Goal: Find specific page/section: Find specific page/section

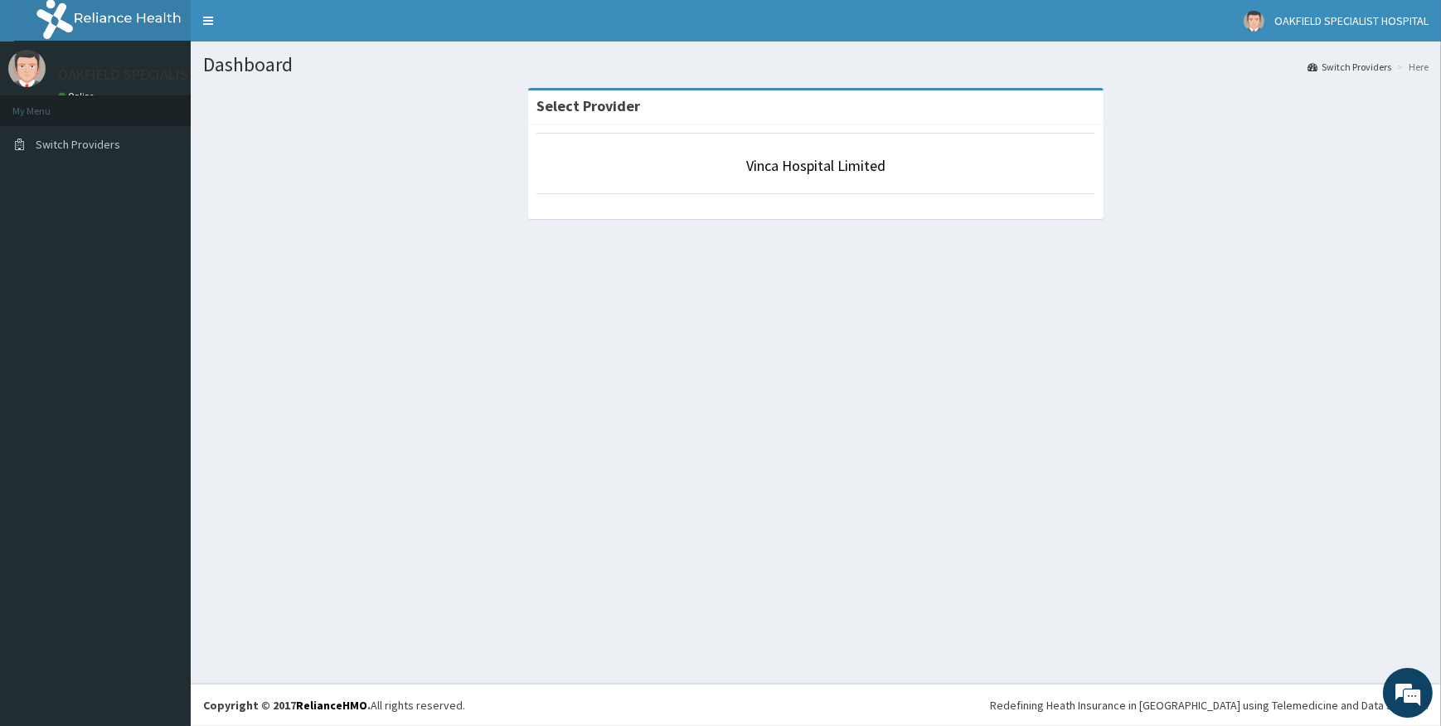
click at [121, 169] on section "OAKFIELD SPECIALIST HOSPITAL Online My Menu Switch Providers" at bounding box center [95, 105] width 191 height 129
drag, startPoint x: 437, startPoint y: 172, endPoint x: 184, endPoint y: 174, distance: 252.9
click at [390, 174] on div "Select Provider Vinca Hospital Limited" at bounding box center [816, 162] width 1226 height 148
drag, startPoint x: 167, startPoint y: 182, endPoint x: 288, endPoint y: 177, distance: 120.3
click at [189, 181] on aside "OAKFIELD SPECIALIST HOSPITAL Online My Menu Switch Providers" at bounding box center [95, 363] width 191 height 726
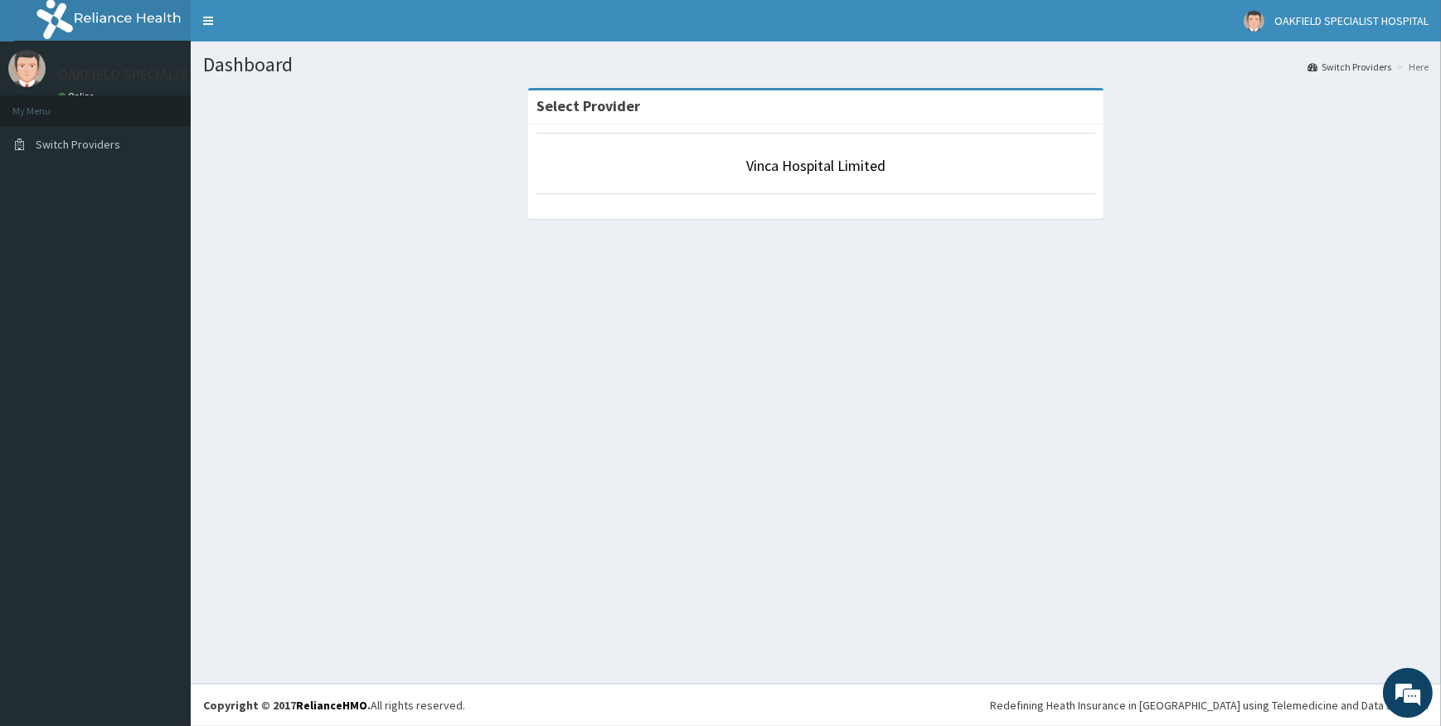
drag, startPoint x: 288, startPoint y: 177, endPoint x: 274, endPoint y: 10, distance: 168.1
click at [390, 177] on div "Select Provider Vinca Hospital Limited" at bounding box center [816, 162] width 1226 height 148
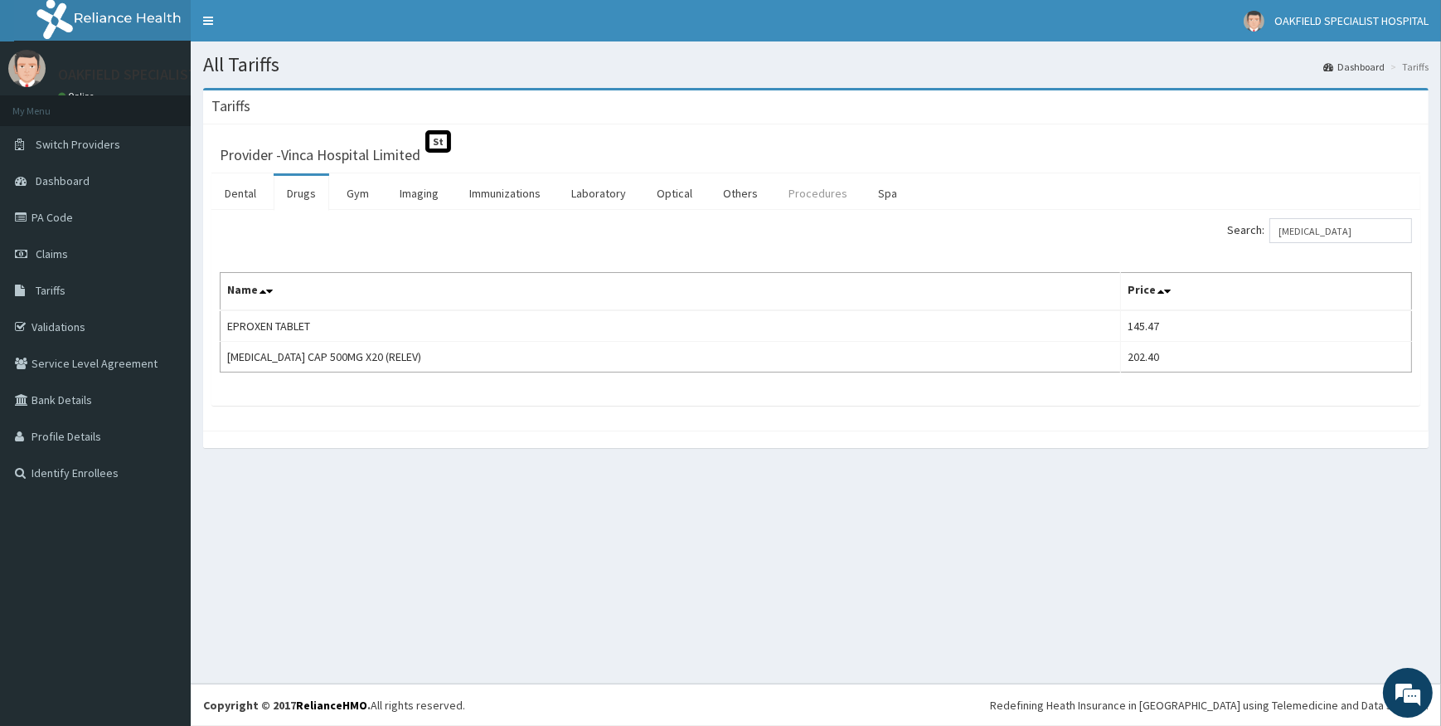
click at [802, 192] on link "Procedures" at bounding box center [817, 193] width 85 height 35
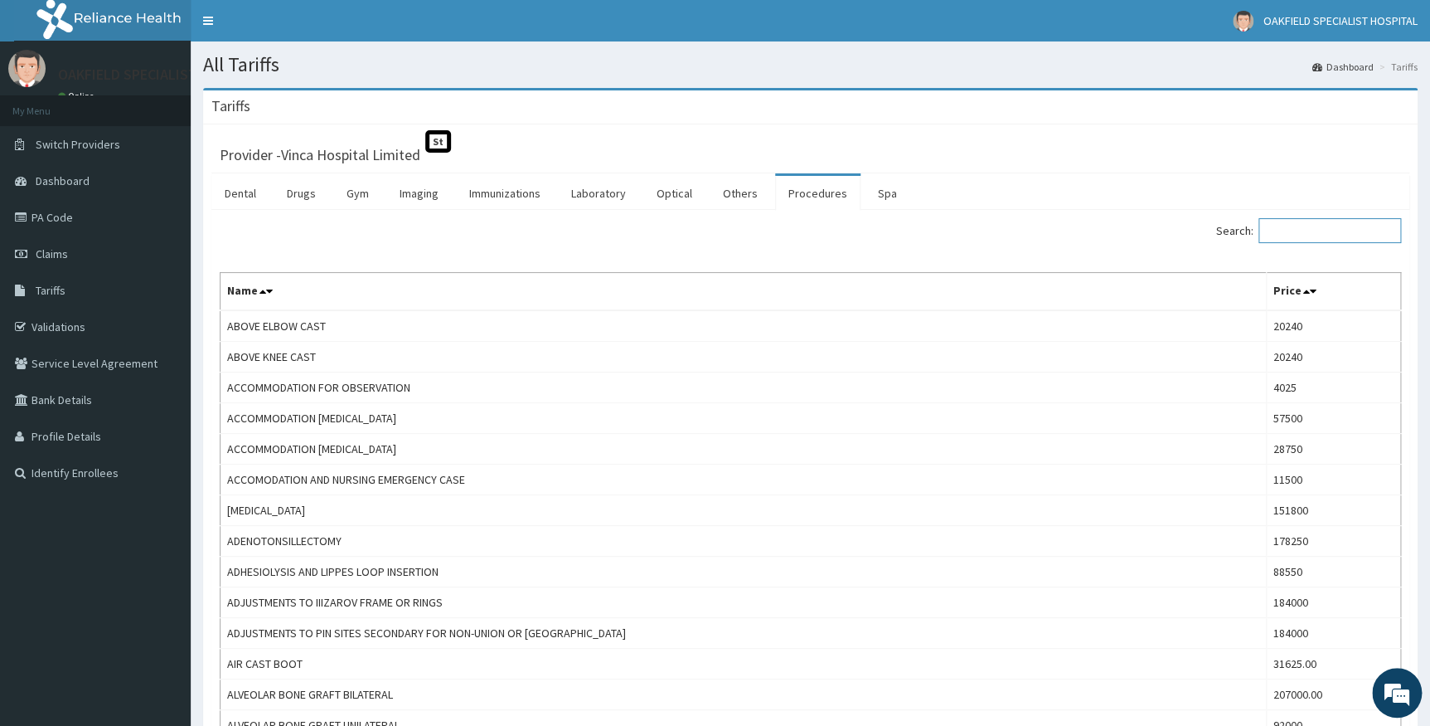
click at [1277, 236] on input "Search:" at bounding box center [1330, 230] width 143 height 25
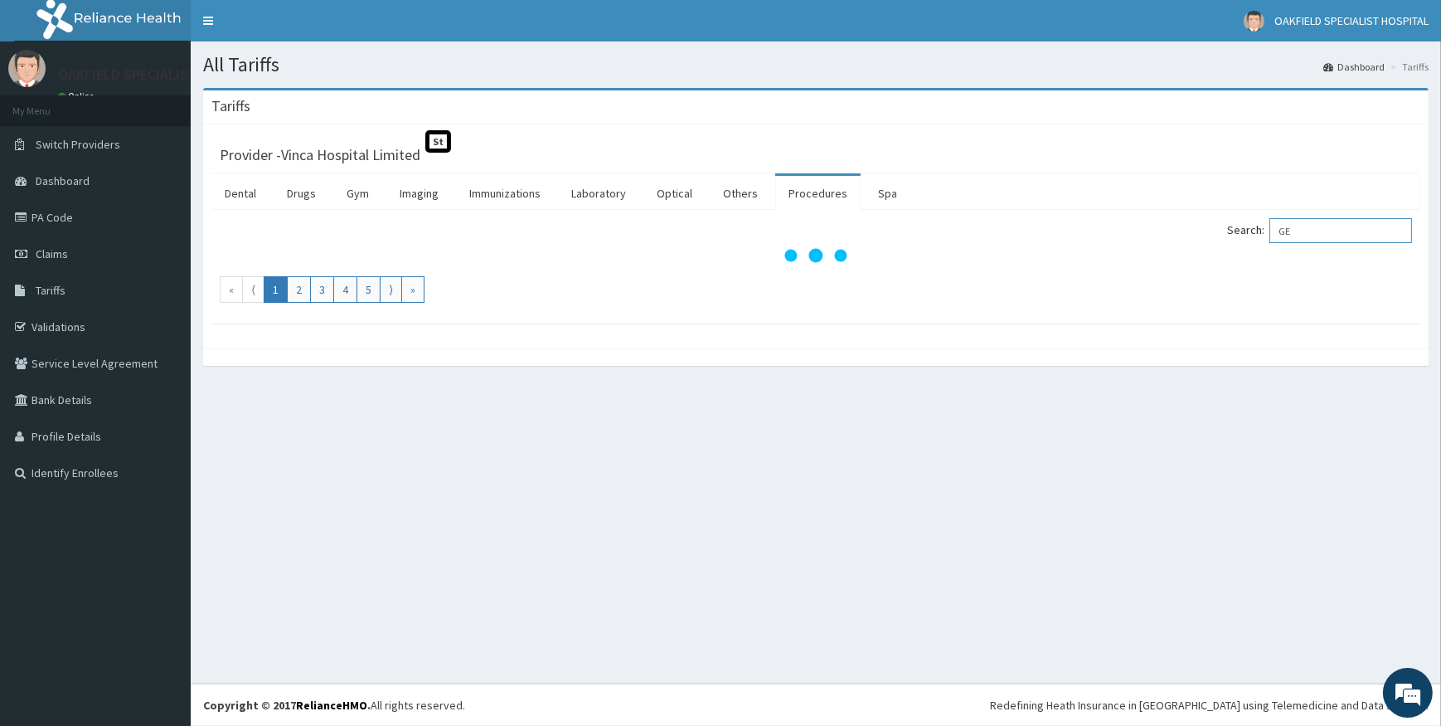
type input "G"
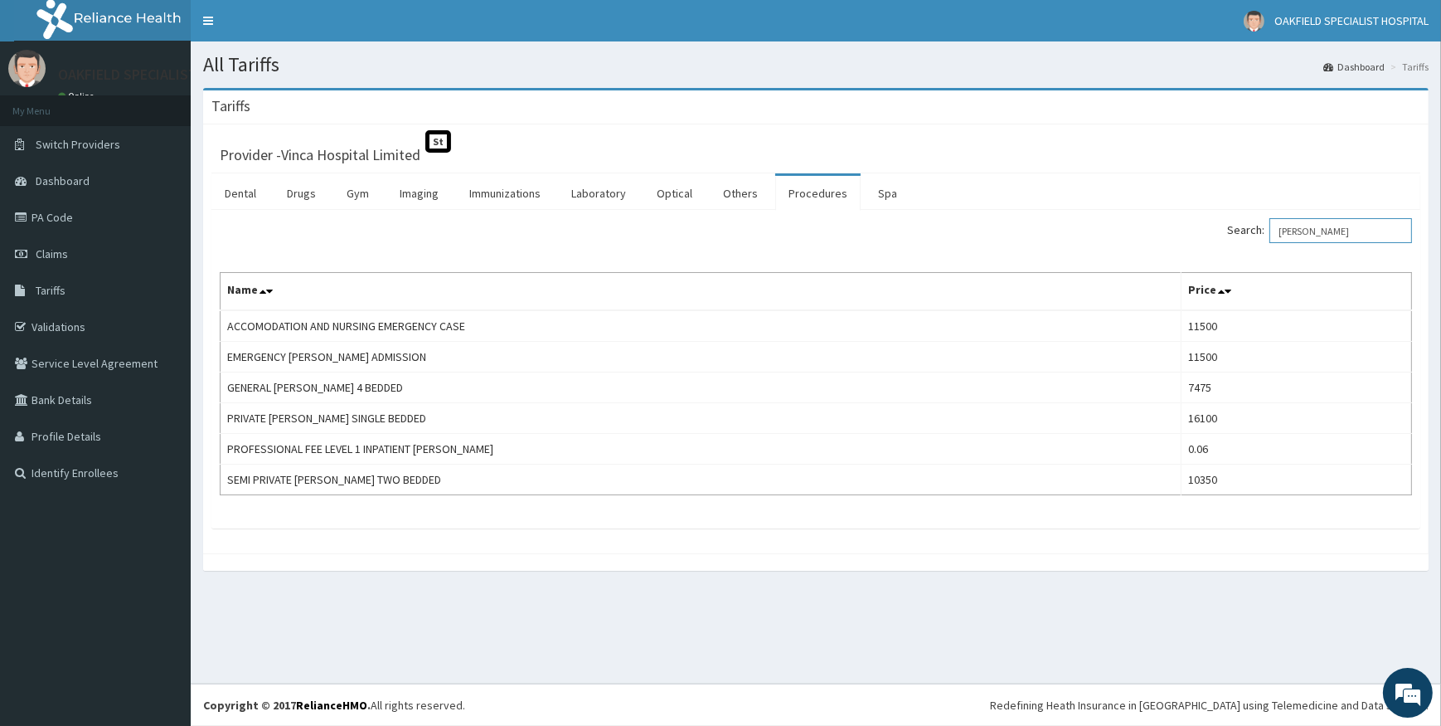
drag, startPoint x: 1327, startPoint y: 235, endPoint x: 1186, endPoint y: 234, distance: 141.0
click at [1186, 234] on div "Search: WARD" at bounding box center [1120, 232] width 584 height 29
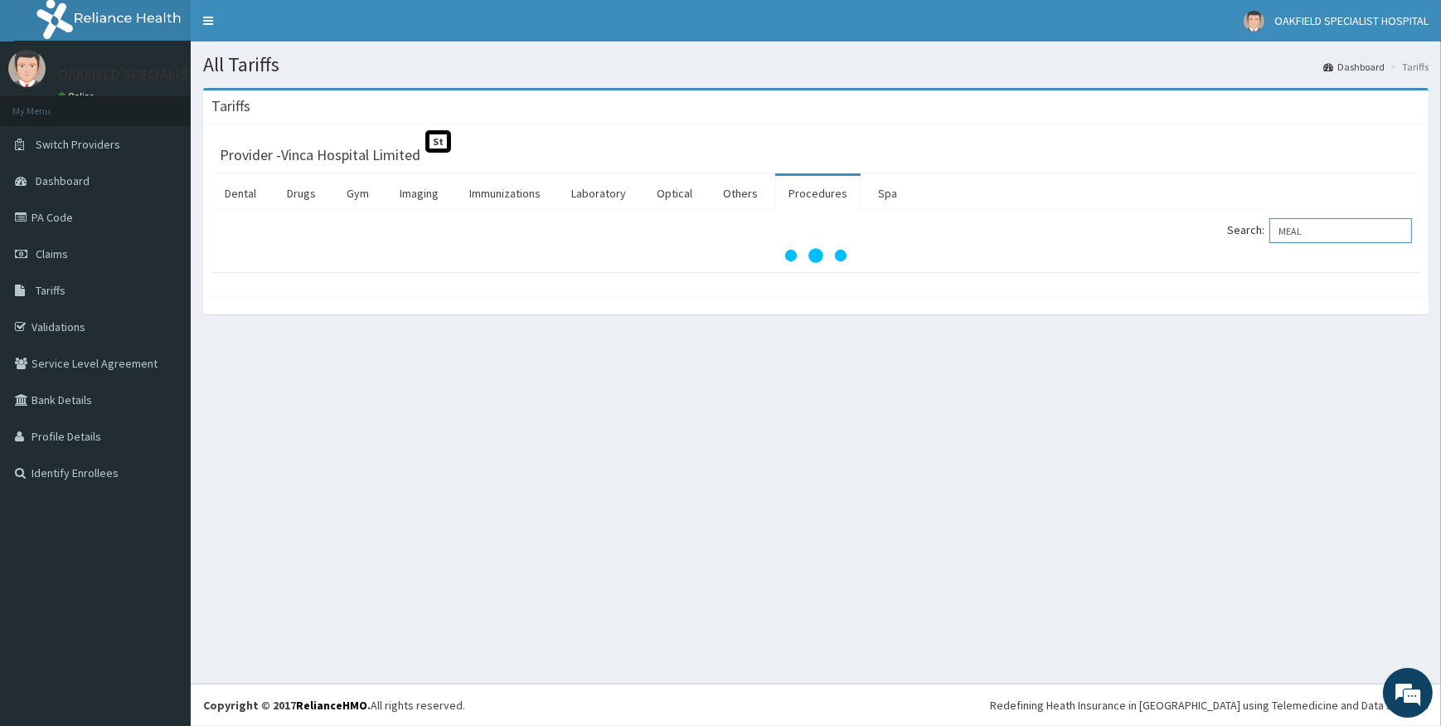
type input "MEAL"
click at [640, 354] on div "All Tariffs Dashboard Tariffs Tariffs Provider - Vinca Hospital Limited St Dent…" at bounding box center [816, 362] width 1250 height 642
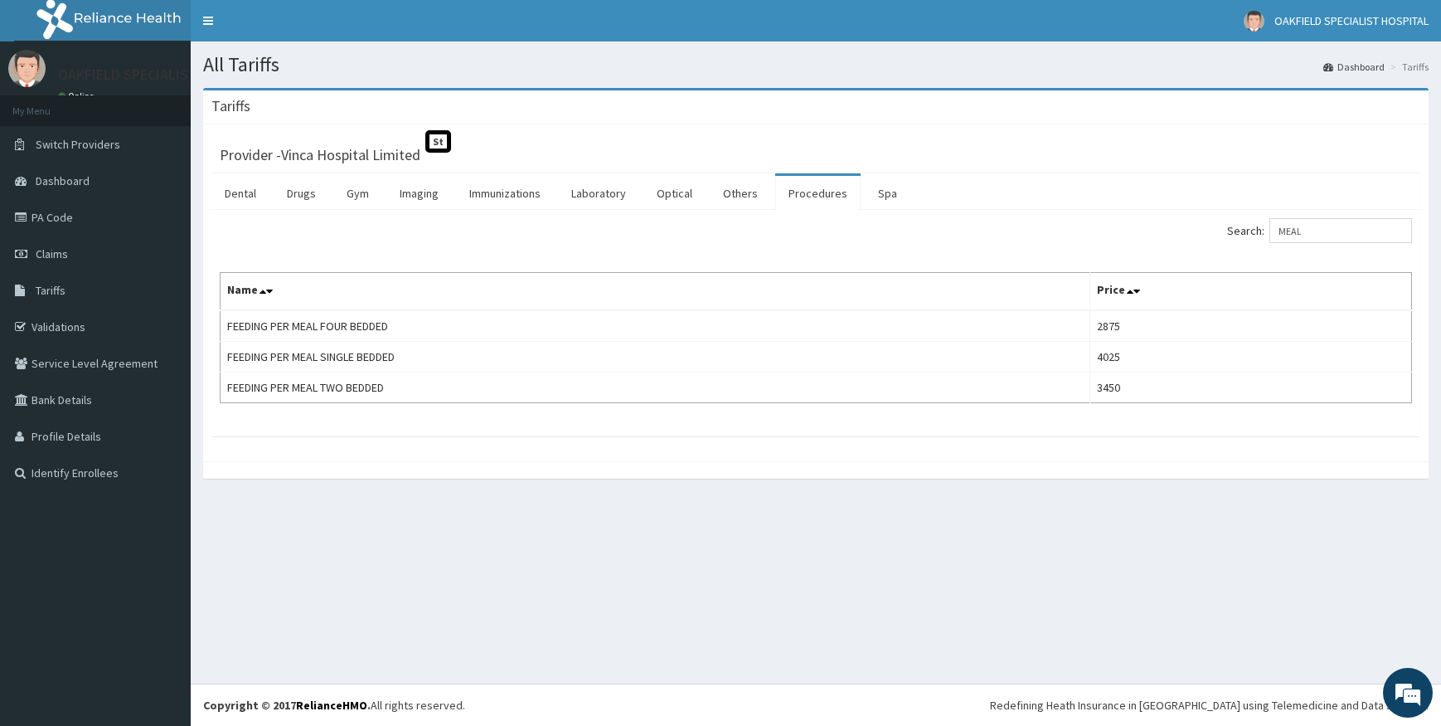
click at [69, 219] on link "PA Code" at bounding box center [95, 217] width 191 height 36
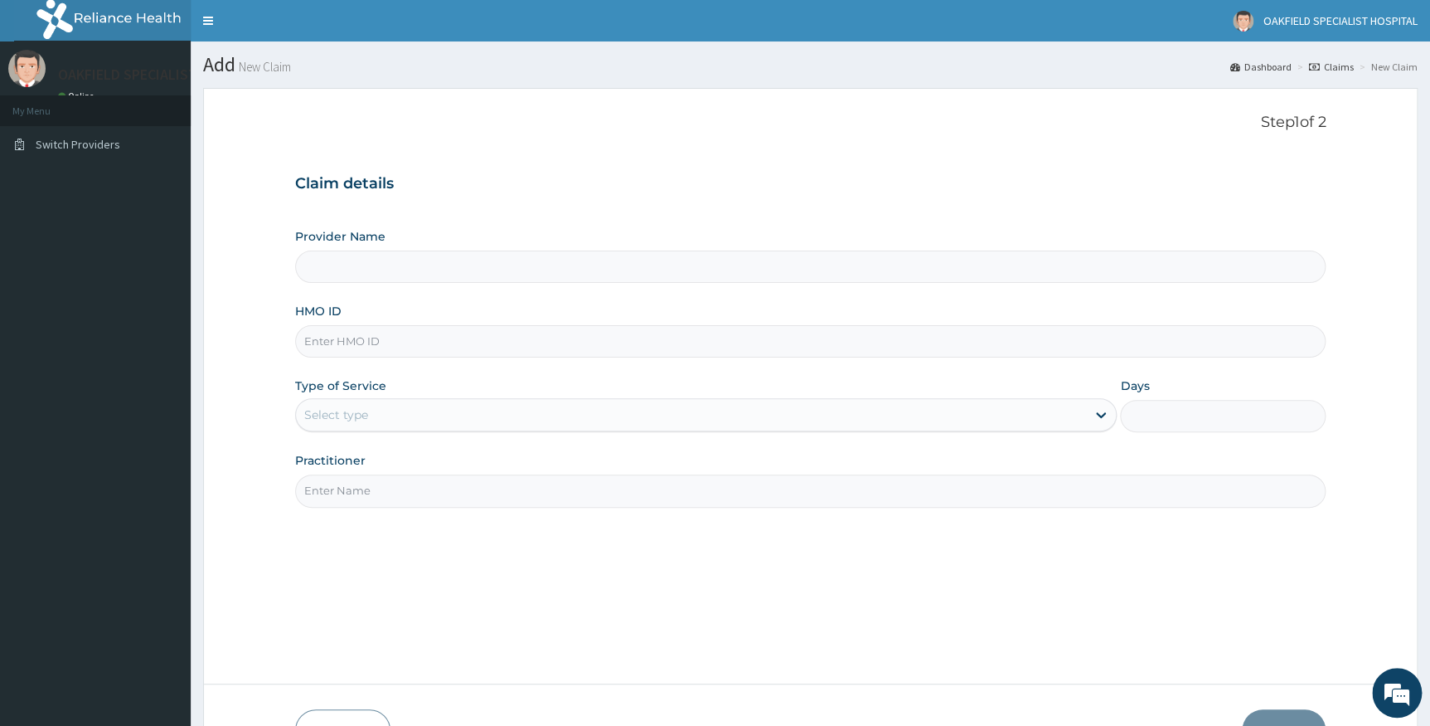
click at [43, 111] on li "My Menu" at bounding box center [95, 110] width 191 height 31
click at [216, 22] on link "Toggle navigation" at bounding box center [208, 20] width 35 height 41
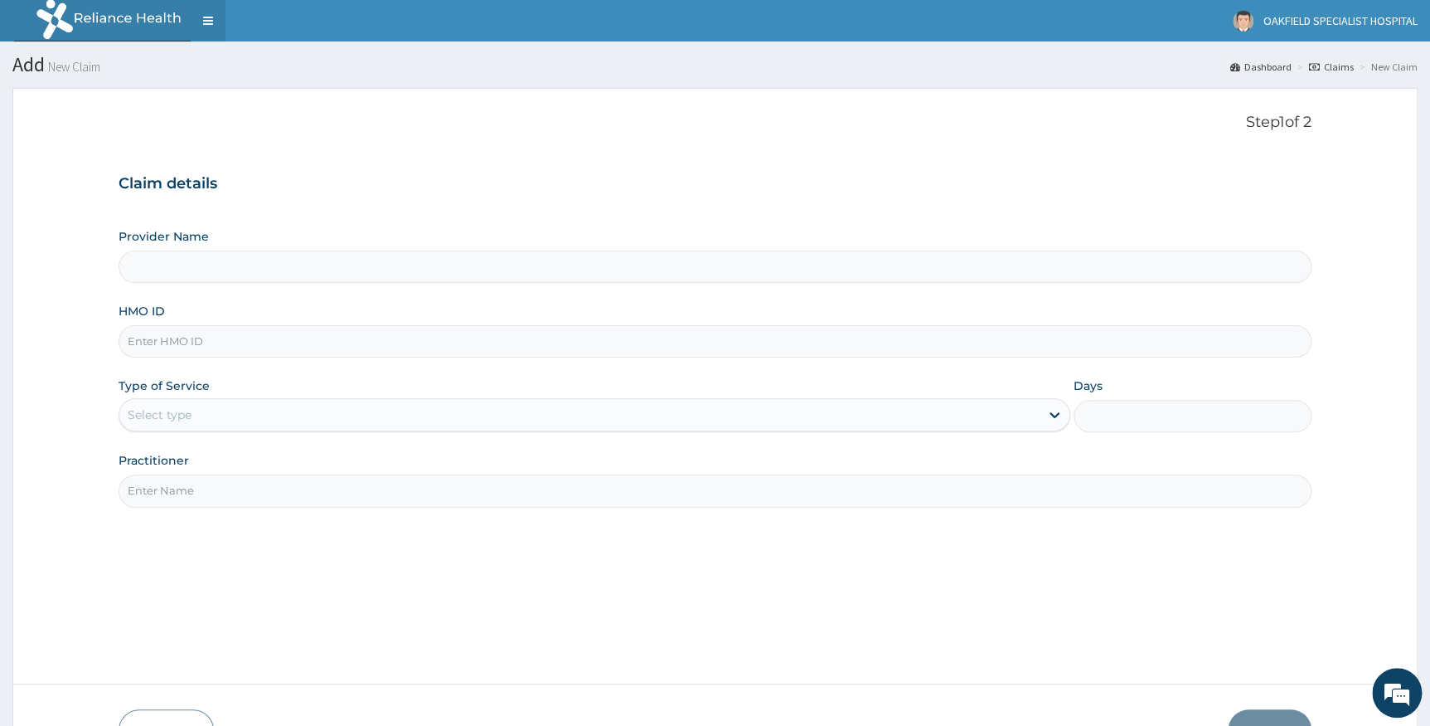
click at [206, 22] on link "Toggle navigation" at bounding box center [208, 20] width 35 height 41
